Goal: Information Seeking & Learning: Learn about a topic

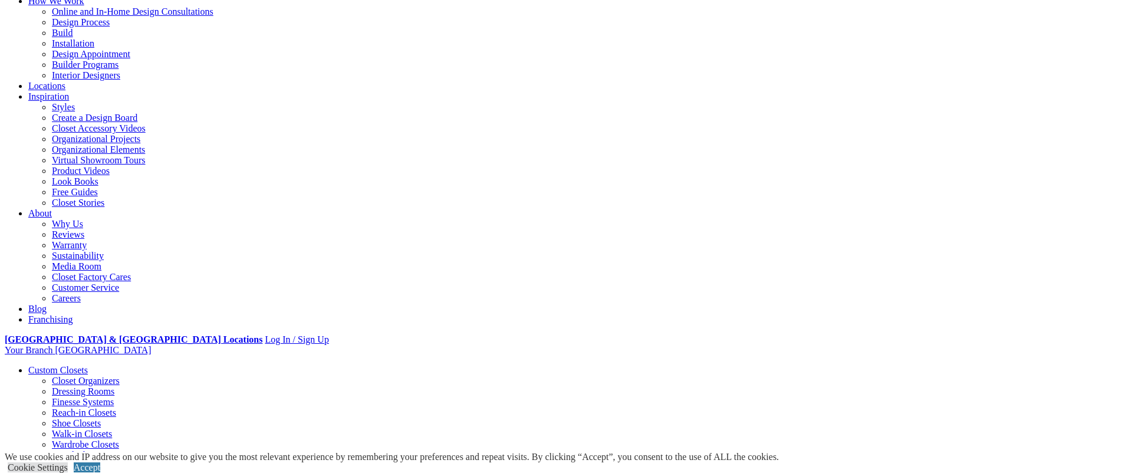
scroll to position [121, 0]
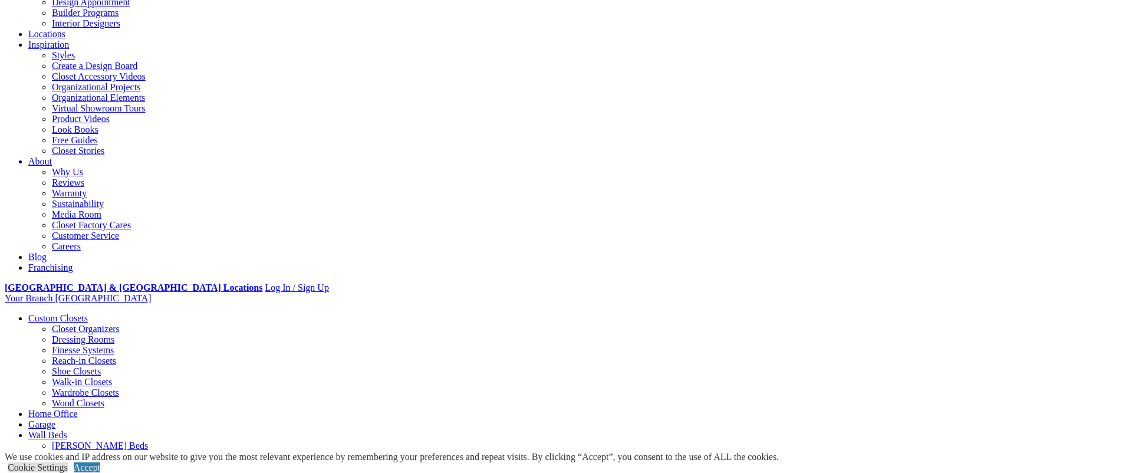
scroll to position [182, 0]
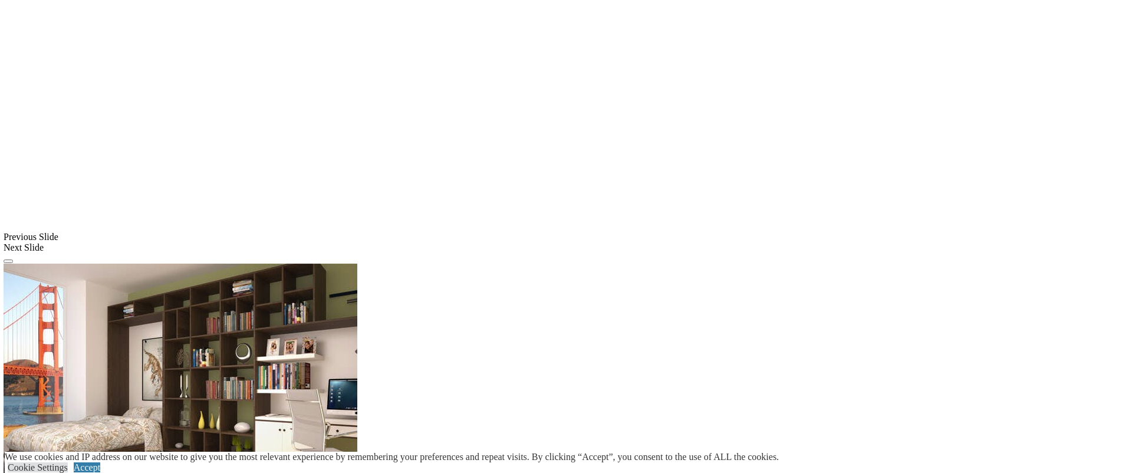
scroll to position [932, 0]
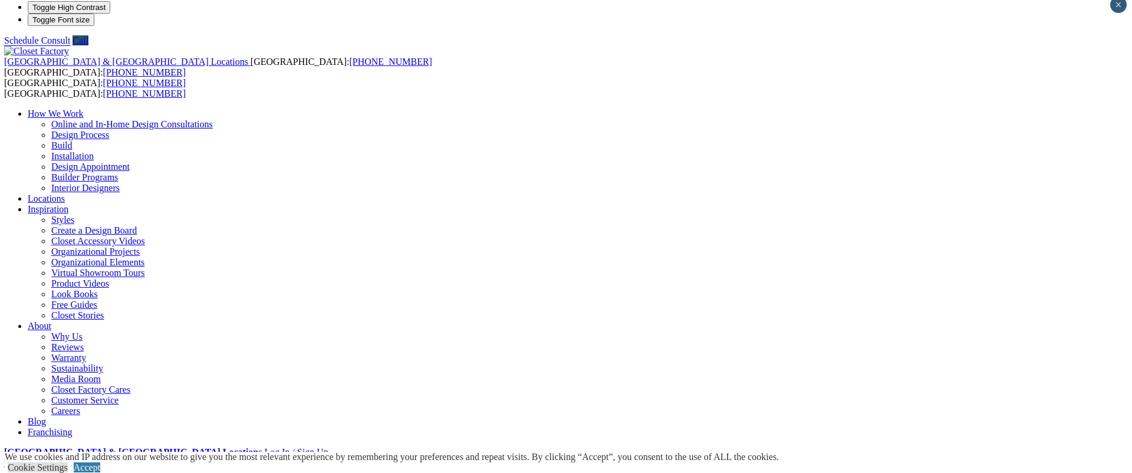
scroll to position [8, 0]
